Goal: Go to known website: Access a specific website the user already knows

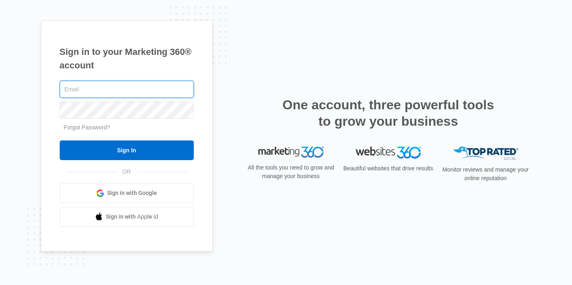
type input "[PERSON_NAME][EMAIL_ADDRESS][PERSON_NAME][DOMAIN_NAME]"
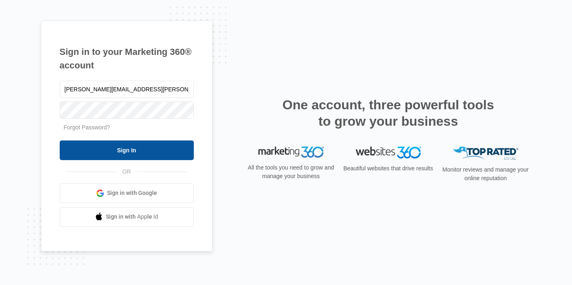
click at [142, 153] on input "Sign In" at bounding box center [127, 150] width 134 height 20
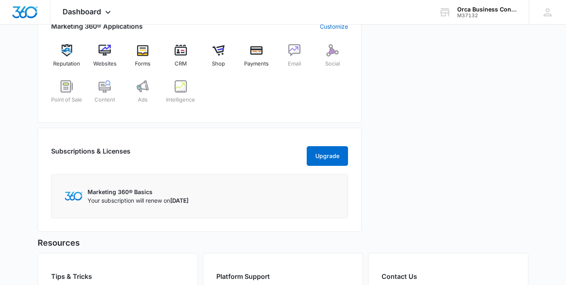
scroll to position [368, 0]
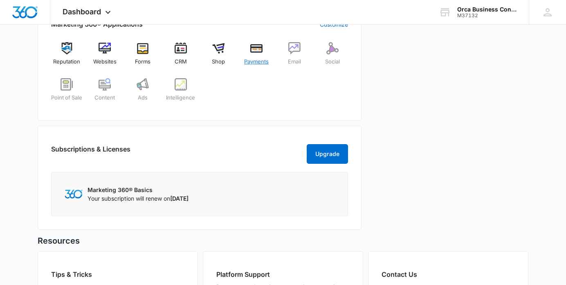
click at [253, 51] on img at bounding box center [256, 48] width 12 height 12
